Goal: Manage account settings

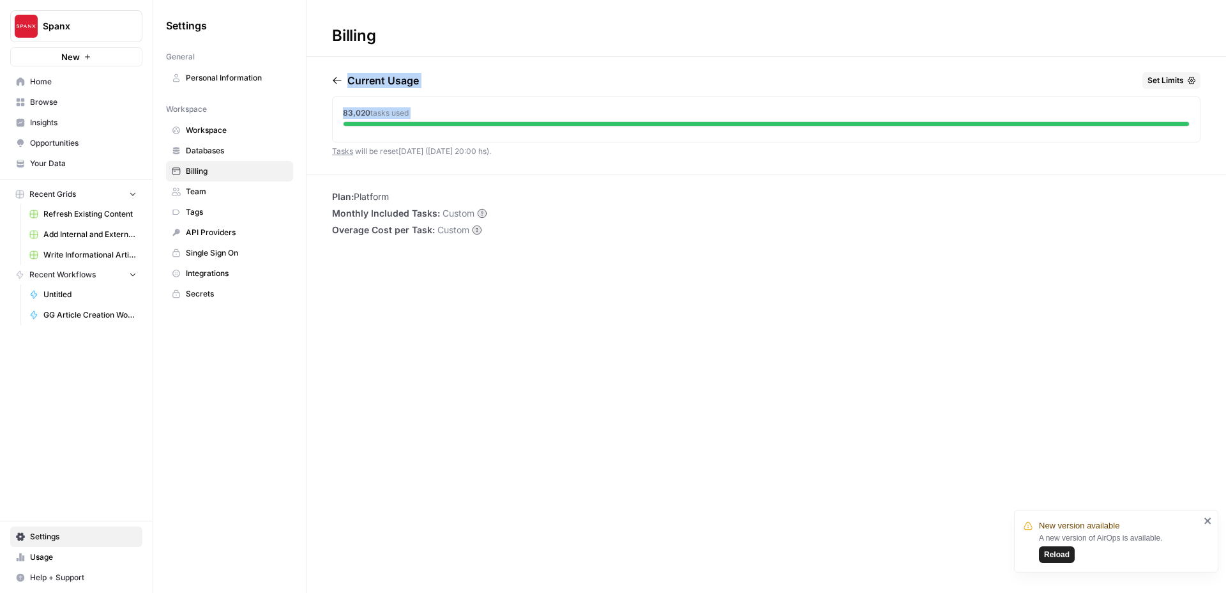
click at [1048, 552] on span "Reload" at bounding box center [1057, 554] width 26 height 11
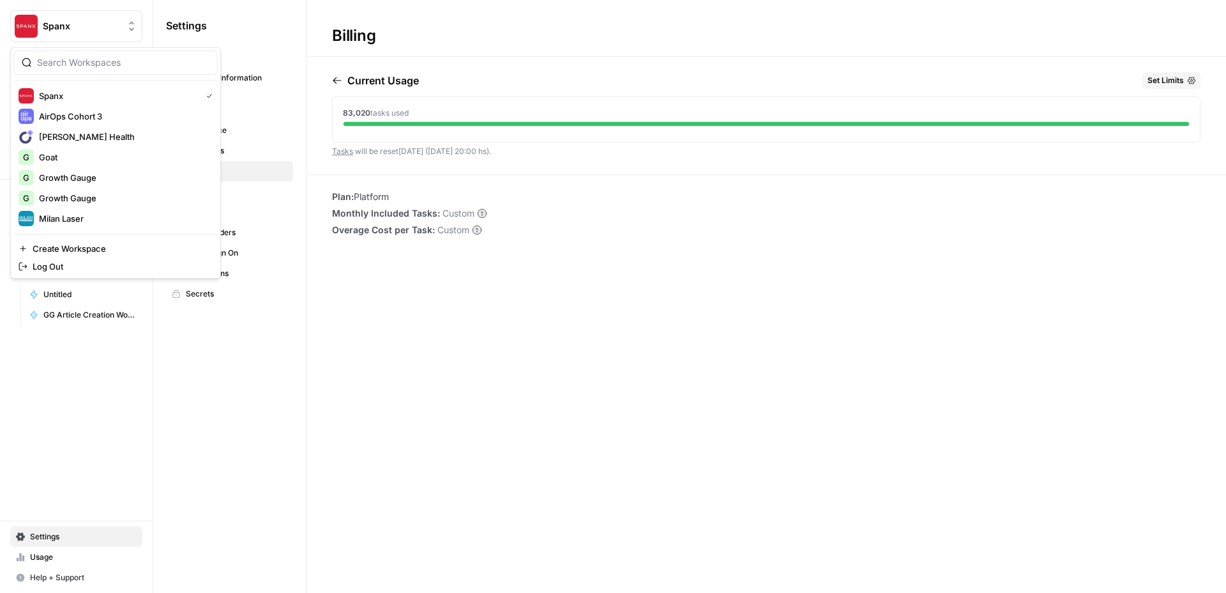
click at [58, 26] on span "Spanx" at bounding box center [81, 26] width 77 height 13
click at [73, 345] on div "Spanx New Home Browse Insights Opportunities Your Data Recent Grids Refresh Exi…" at bounding box center [76, 296] width 153 height 593
click at [73, 20] on span "Spanx" at bounding box center [81, 26] width 77 height 13
click at [72, 218] on span "Milan Laser" at bounding box center [123, 218] width 169 height 13
